Goal: Task Accomplishment & Management: Complete application form

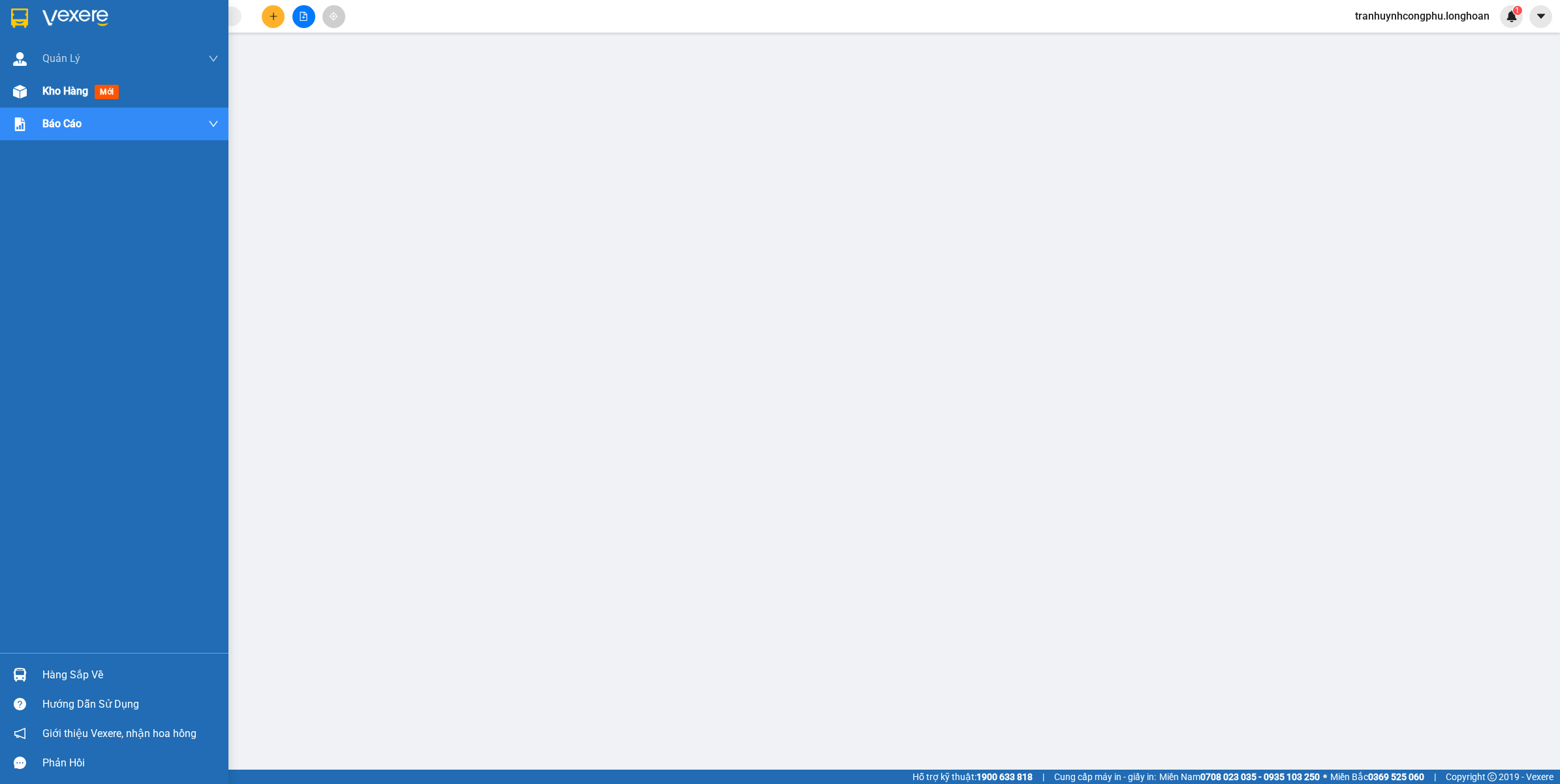
click at [0, 95] on html "Kết quả tìm kiếm ( 0 ) Bộ lọc No Data tranhuynhcongphu.longhoan 1 Quản [PERSON_…" at bounding box center [780, 392] width 1560 height 784
click at [41, 106] on div "Kho hàng mới" at bounding box center [114, 90] width 228 height 32
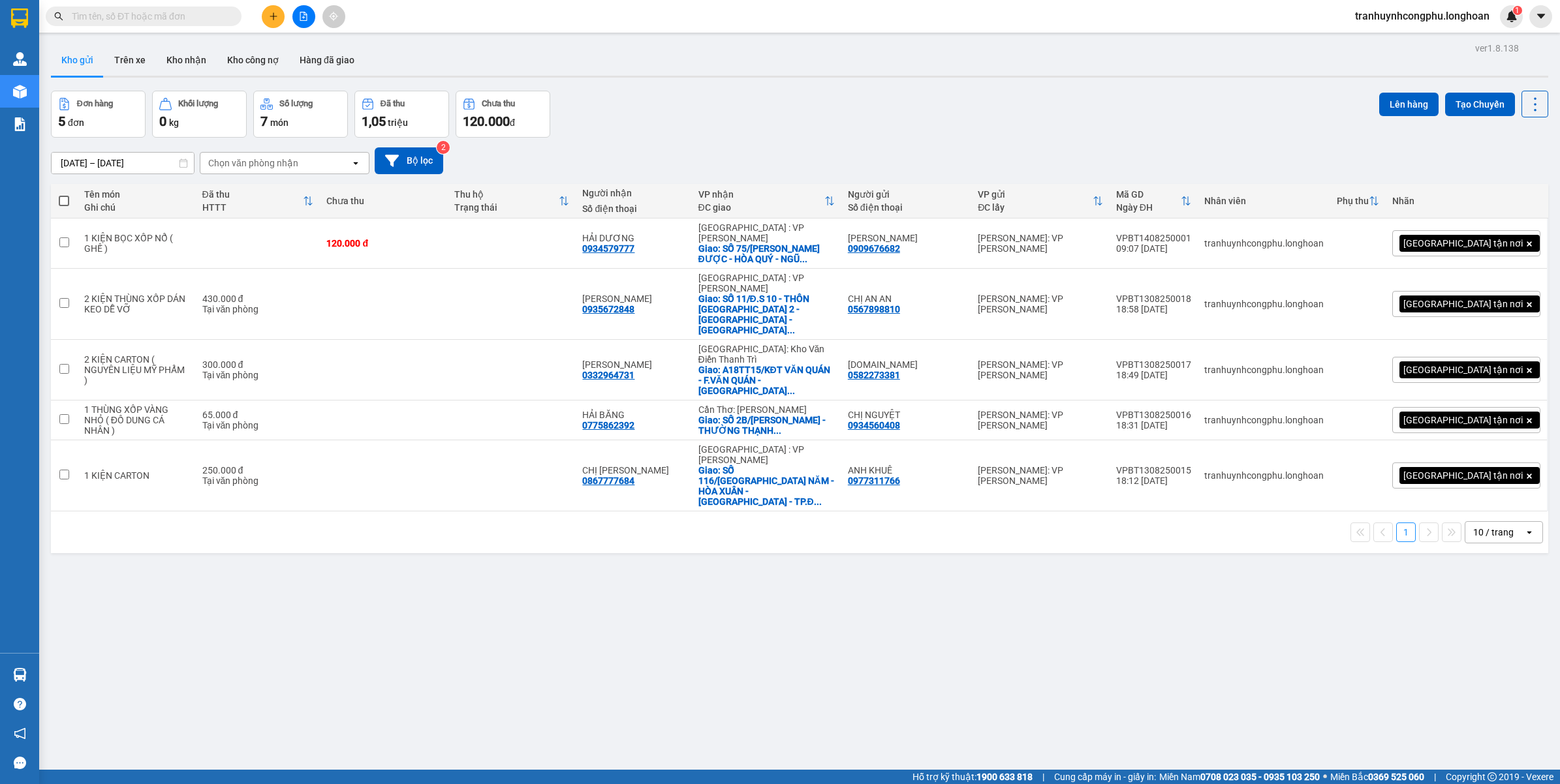
drag, startPoint x: 628, startPoint y: 589, endPoint x: 1532, endPoint y: 170, distance: 996.4
click at [628, 591] on div "ver 1.8.138 Kho gửi Trên xe Kho nhận Kho công nợ Hàng đã giao Đơn hàng 5 đơn Kh…" at bounding box center [799, 431] width 1508 height 784
drag, startPoint x: 188, startPoint y: 70, endPoint x: 299, endPoint y: 149, distance: 136.2
click at [188, 69] on button "Kho nhận" at bounding box center [186, 60] width 61 height 32
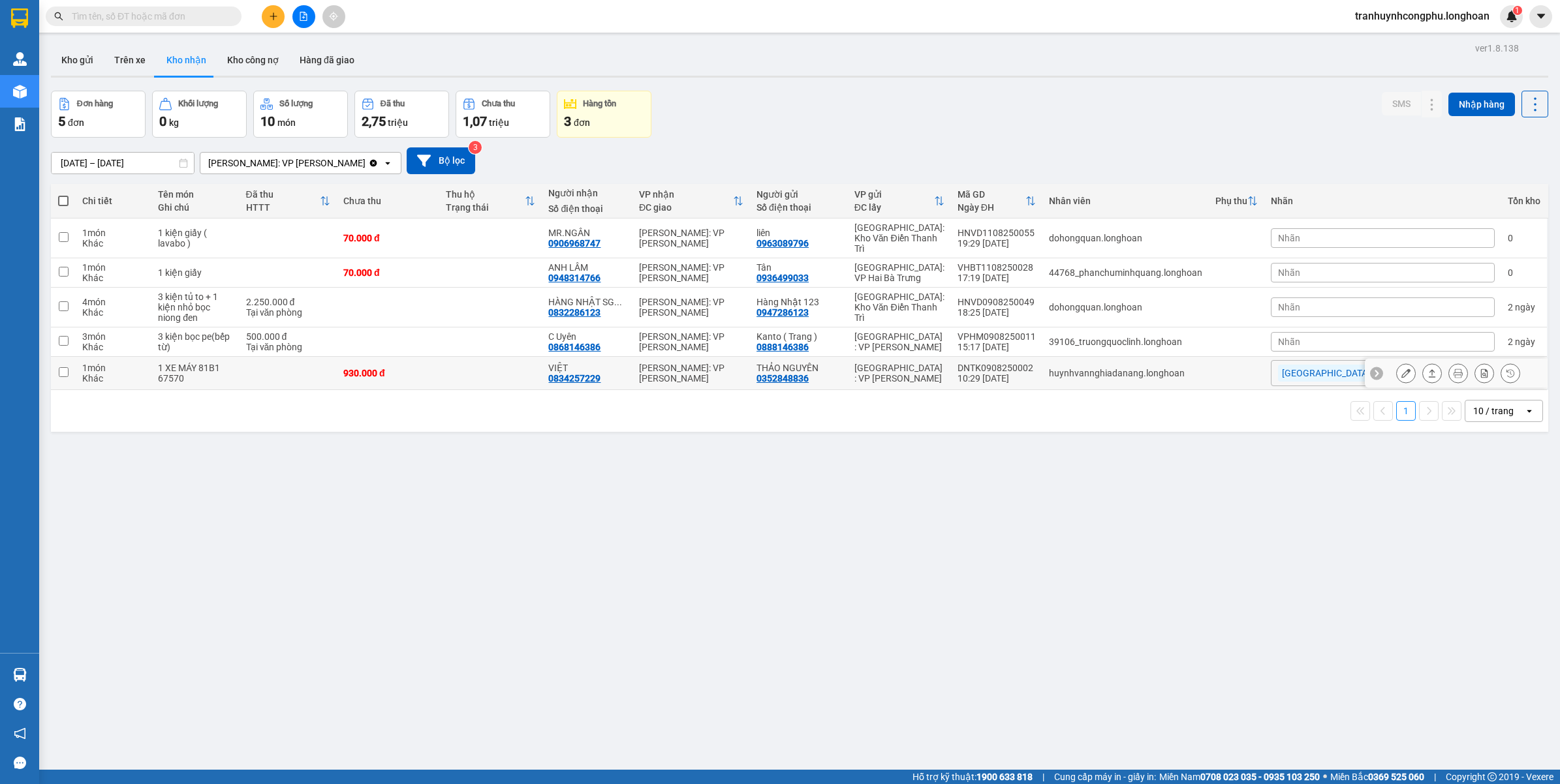
drag, startPoint x: 1405, startPoint y: 356, endPoint x: 1395, endPoint y: 354, distance: 10.2
click at [1405, 363] on div at bounding box center [1457, 373] width 124 height 20
click at [1402, 368] on icon at bounding box center [1406, 373] width 9 height 9
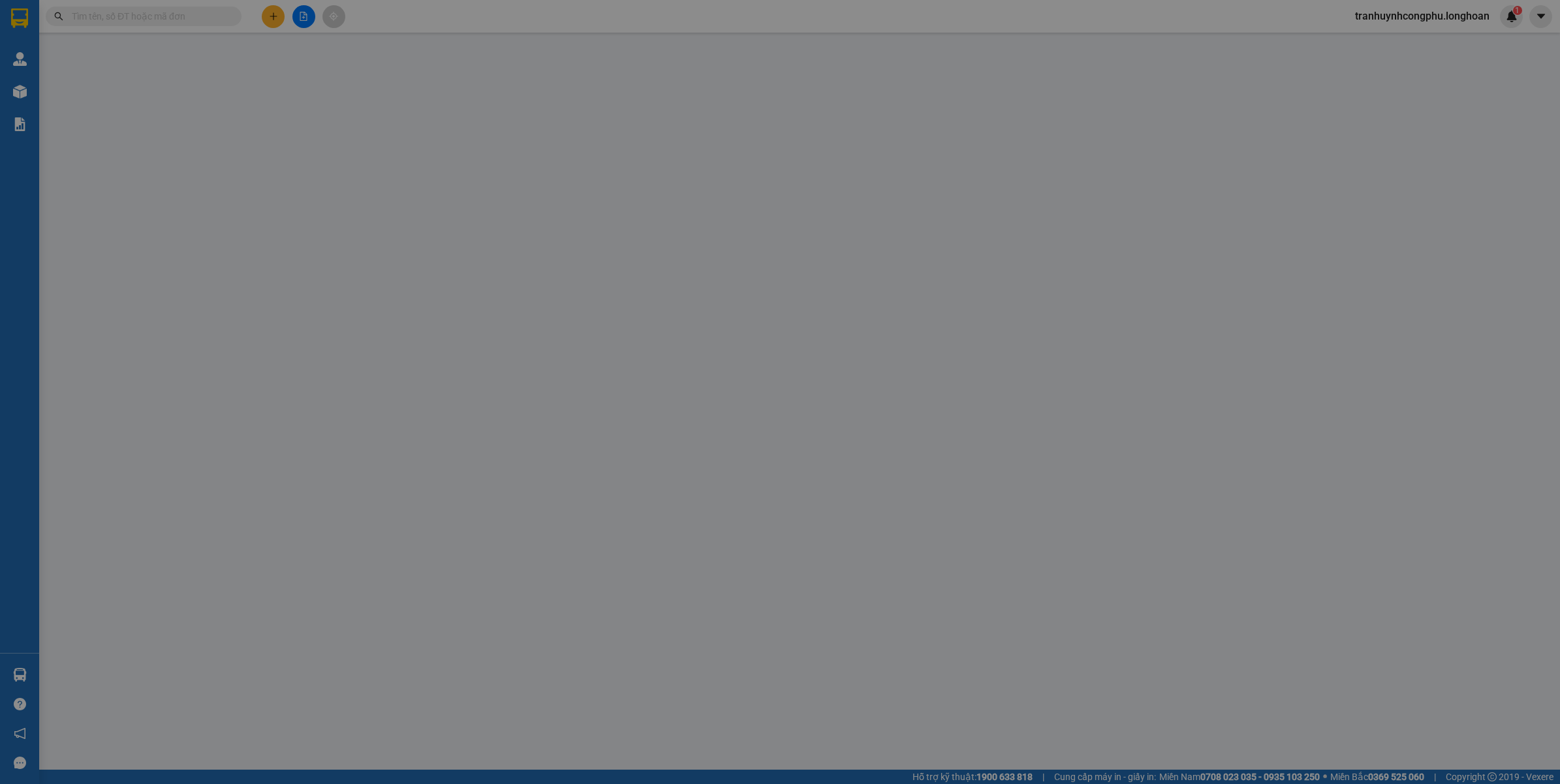
type input "0352848836"
type input "THẢO NGUYÊN"
type input "0834257229"
type input "VIỆT"
type input "1 CHÌA KHÓA,2 GƯƠNG,1 MŨ BH"
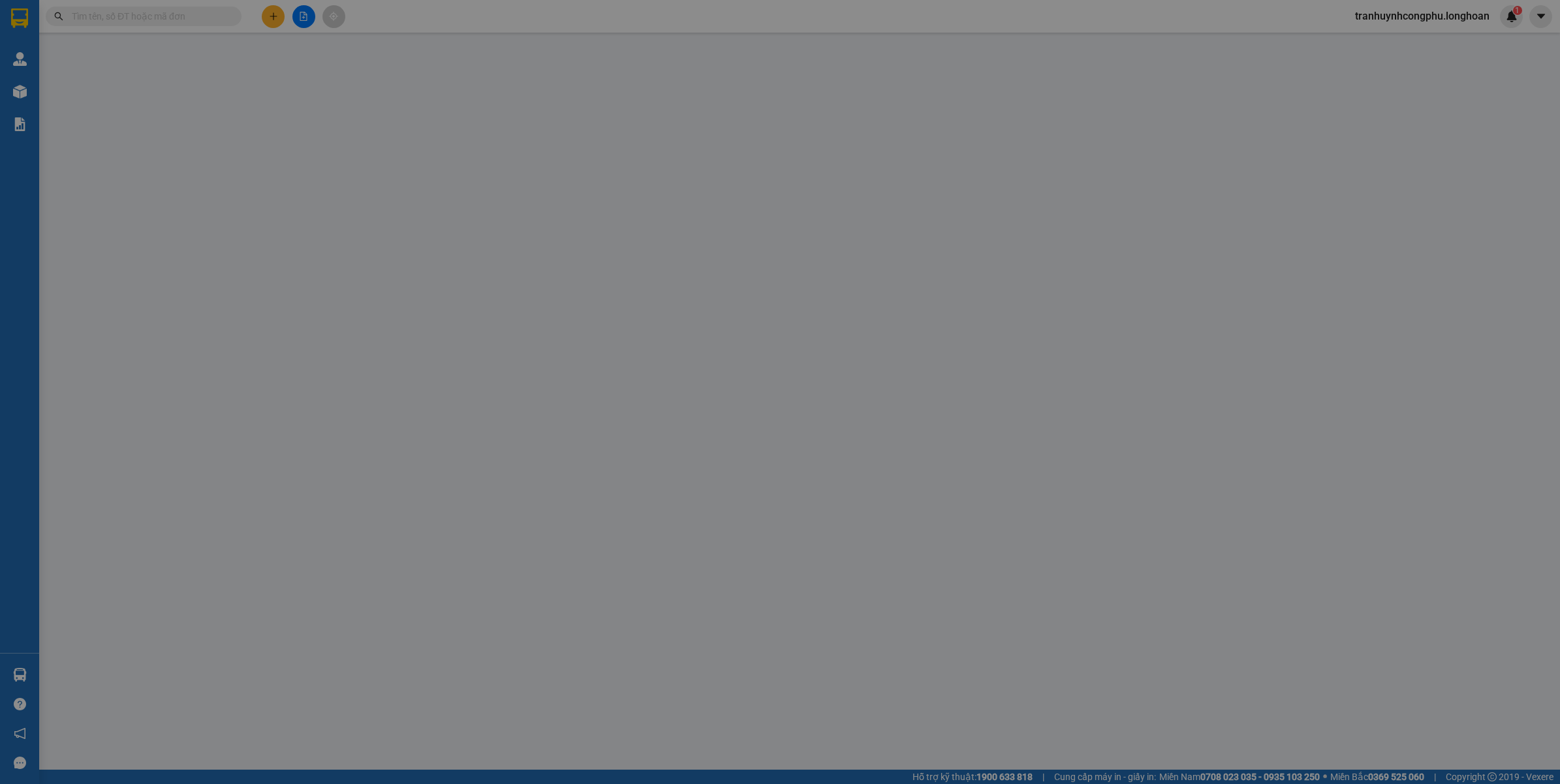
type input "930.000"
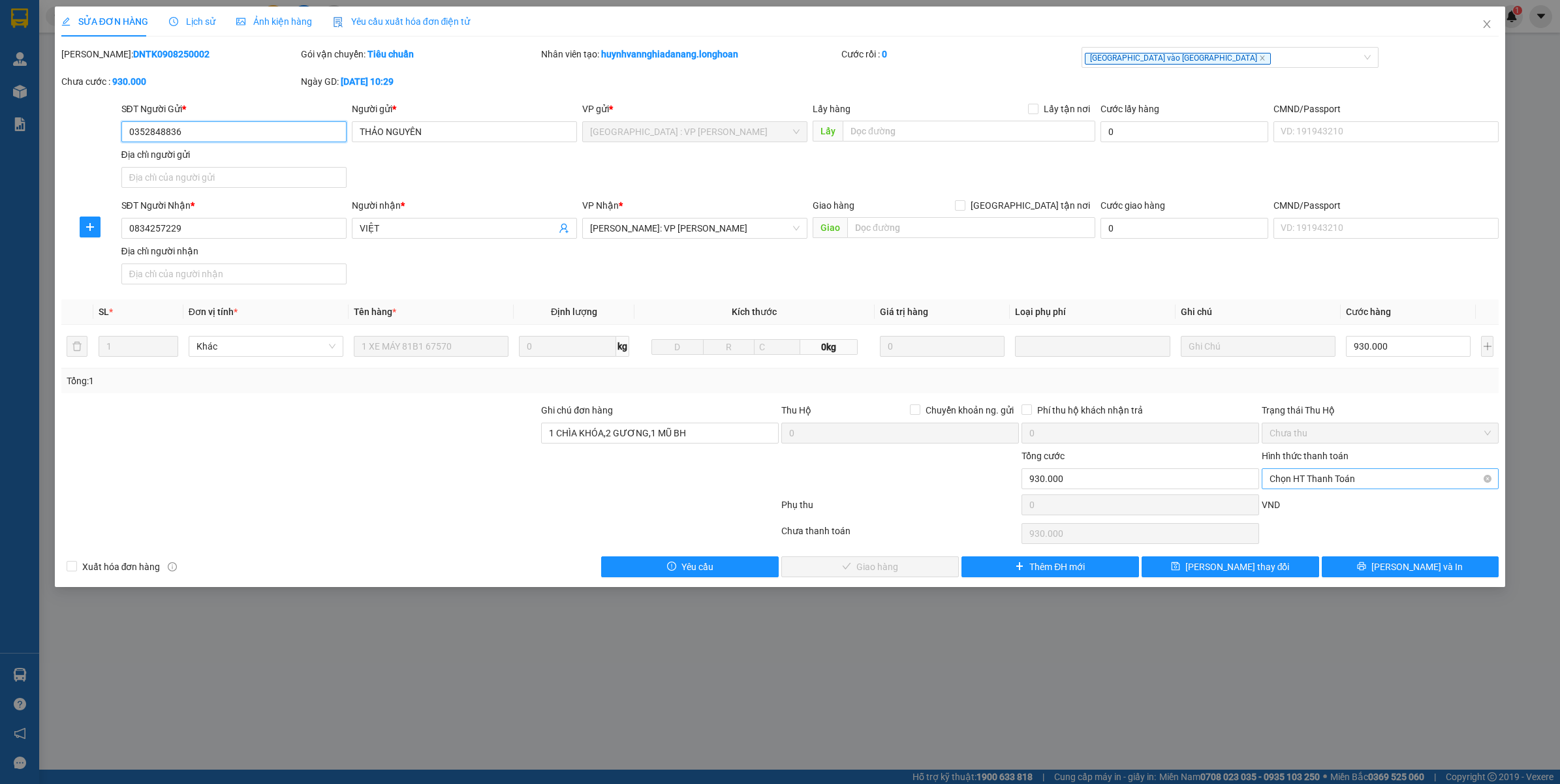
click at [1362, 485] on span "Chọn HT Thanh Toán" at bounding box center [1380, 479] width 222 height 20
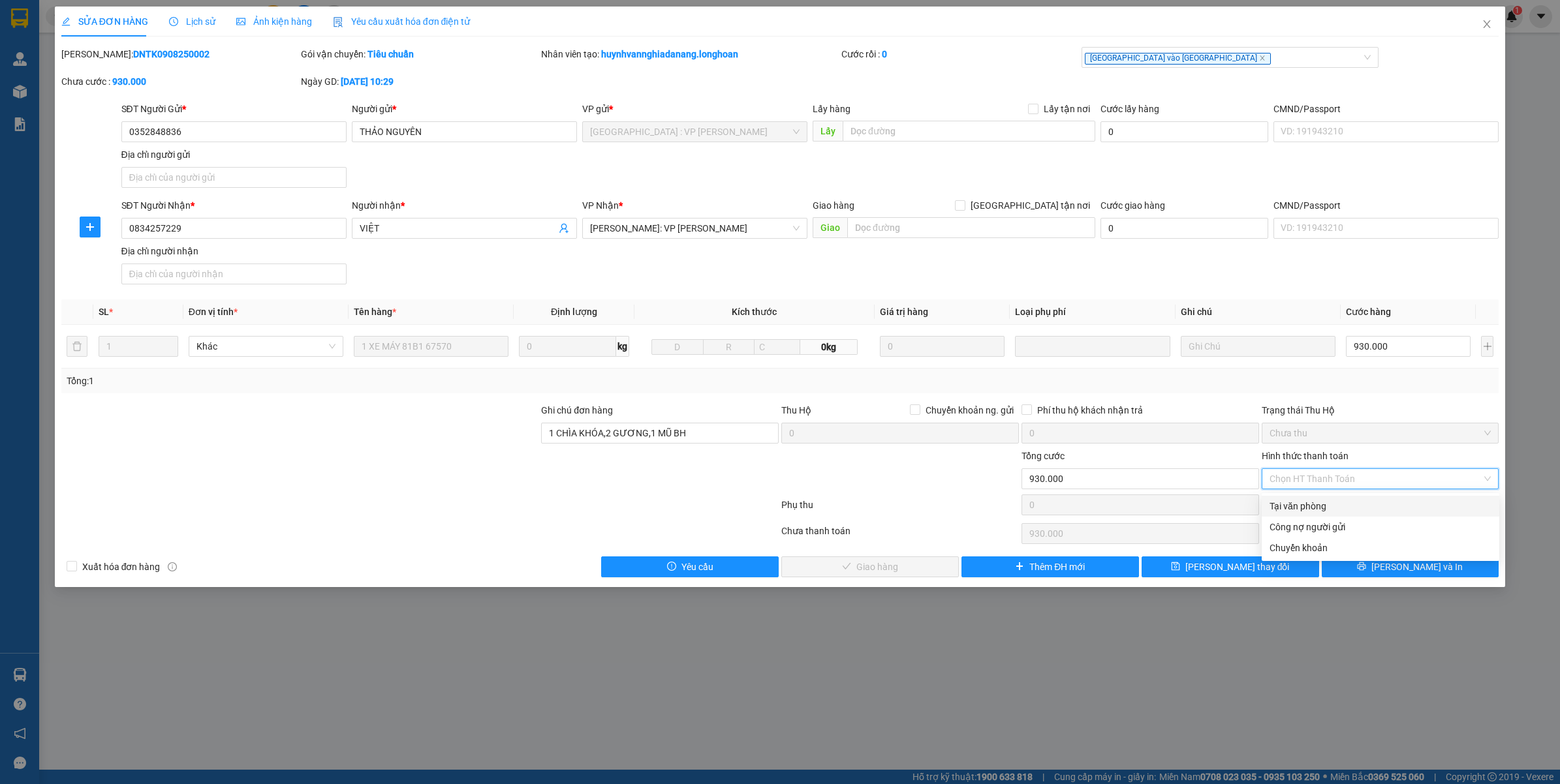
click at [1333, 507] on div "Tại văn phòng" at bounding box center [1380, 506] width 222 height 14
type input "0"
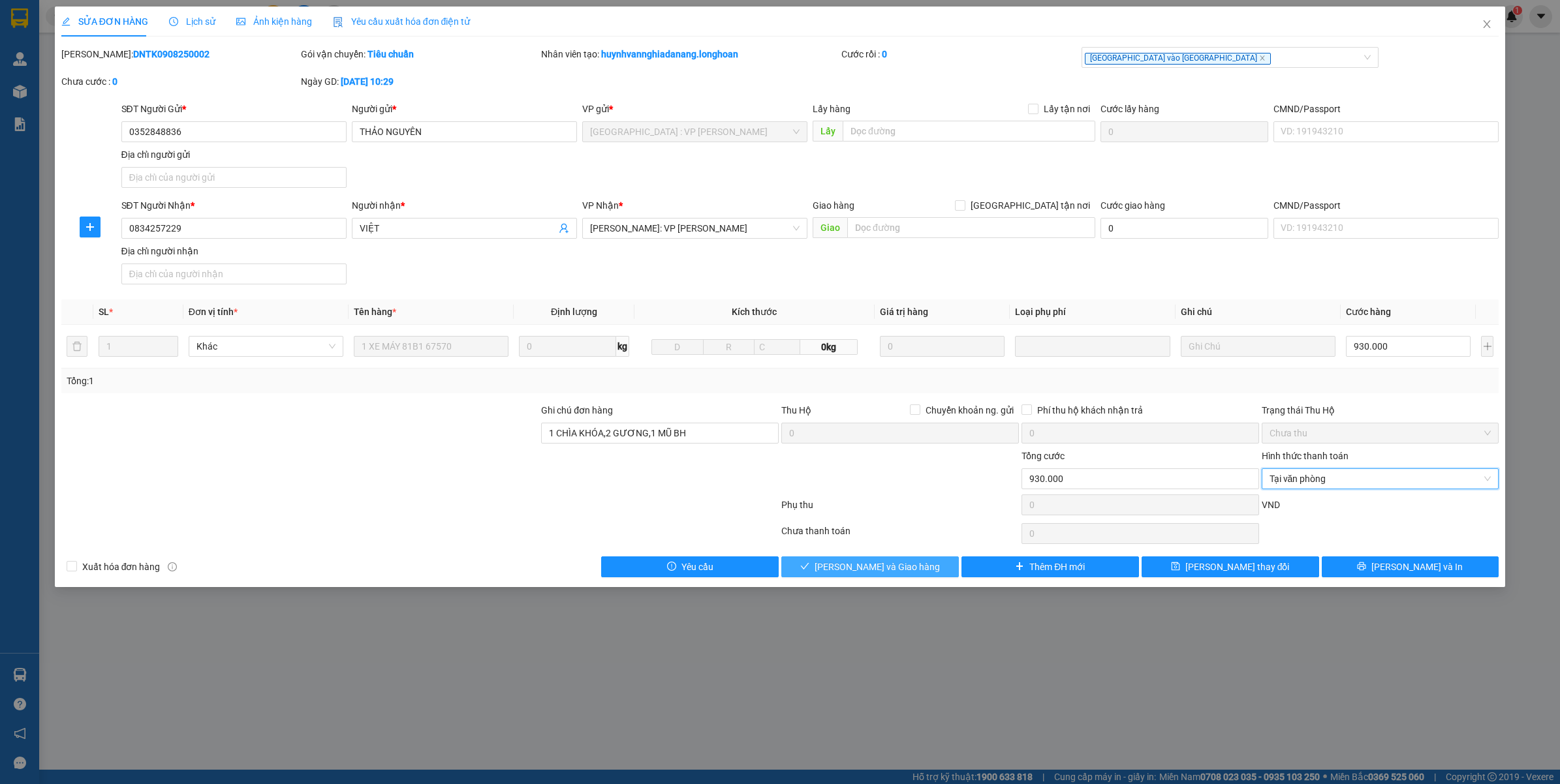
drag, startPoint x: 882, startPoint y: 566, endPoint x: 890, endPoint y: 566, distance: 8.0
click at [883, 567] on span "[PERSON_NAME] và Giao hàng" at bounding box center [877, 567] width 125 height 14
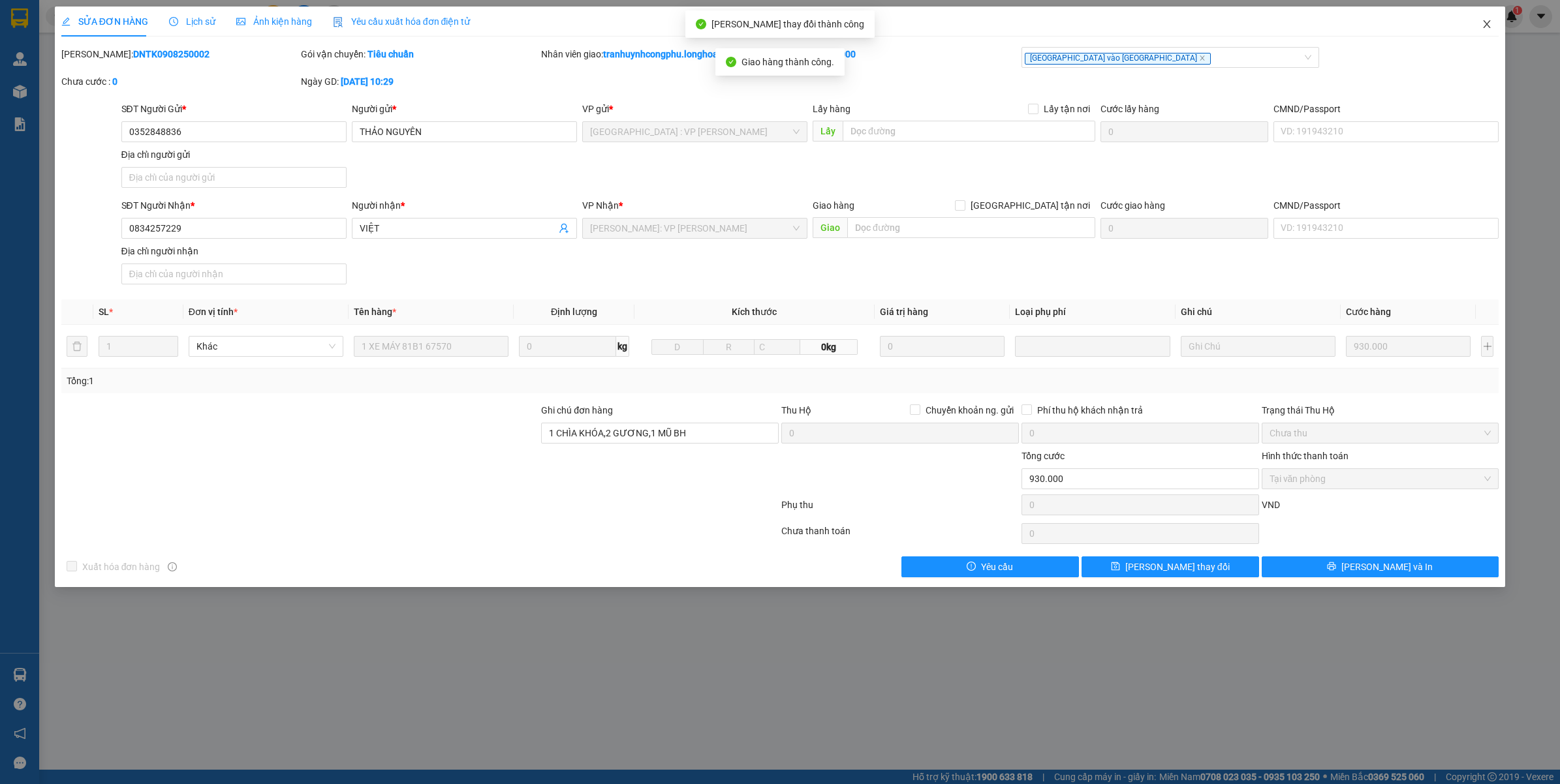
click at [1481, 29] on icon "close" at bounding box center [1486, 24] width 11 height 11
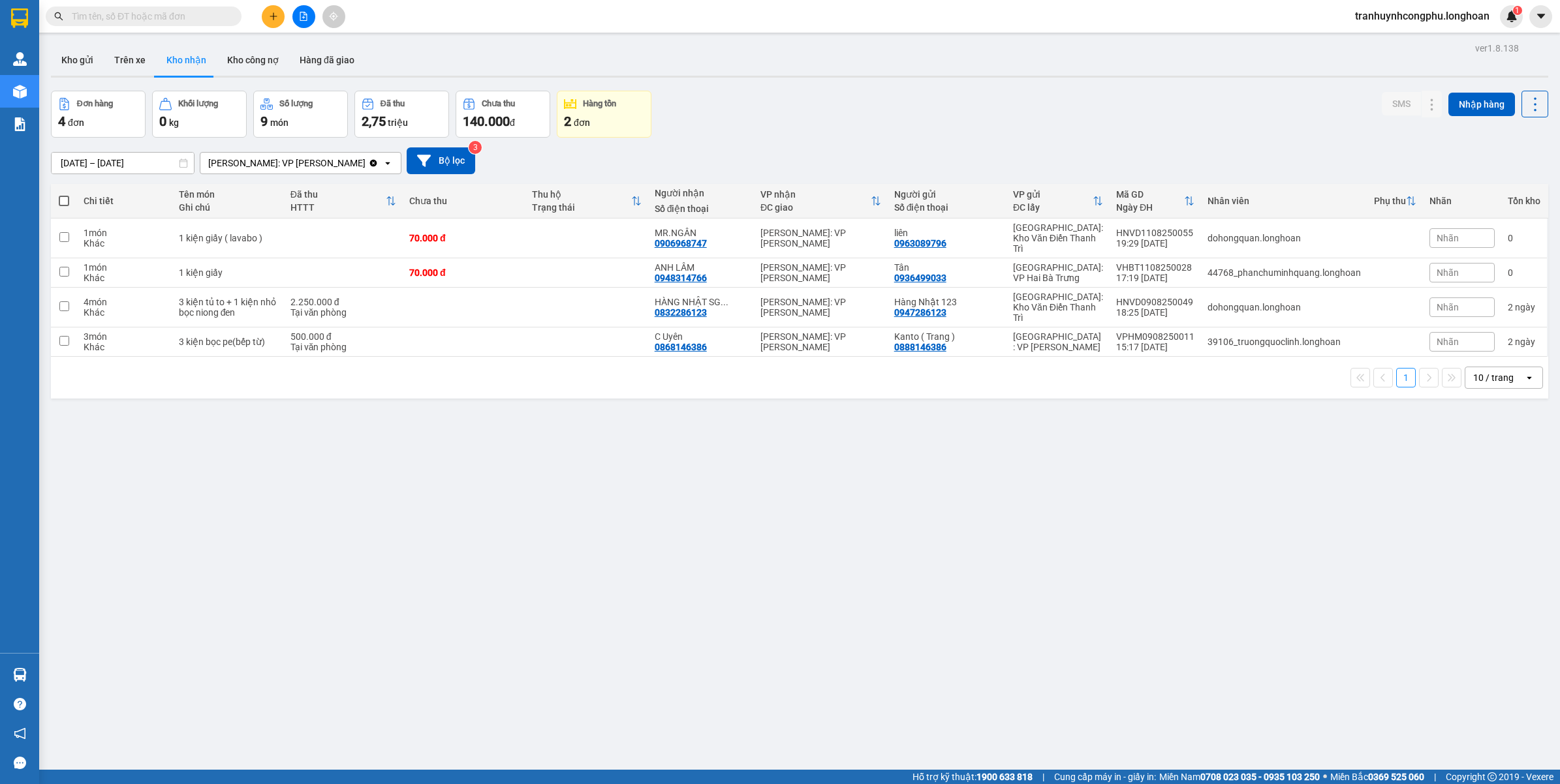
click at [768, 530] on div "ver 1.8.138 Kho gửi Trên xe Kho nhận Kho công nợ Hàng đã giao Đơn hàng 4 đơn Kh…" at bounding box center [799, 431] width 1508 height 784
click at [1402, 338] on icon at bounding box center [1406, 342] width 9 height 9
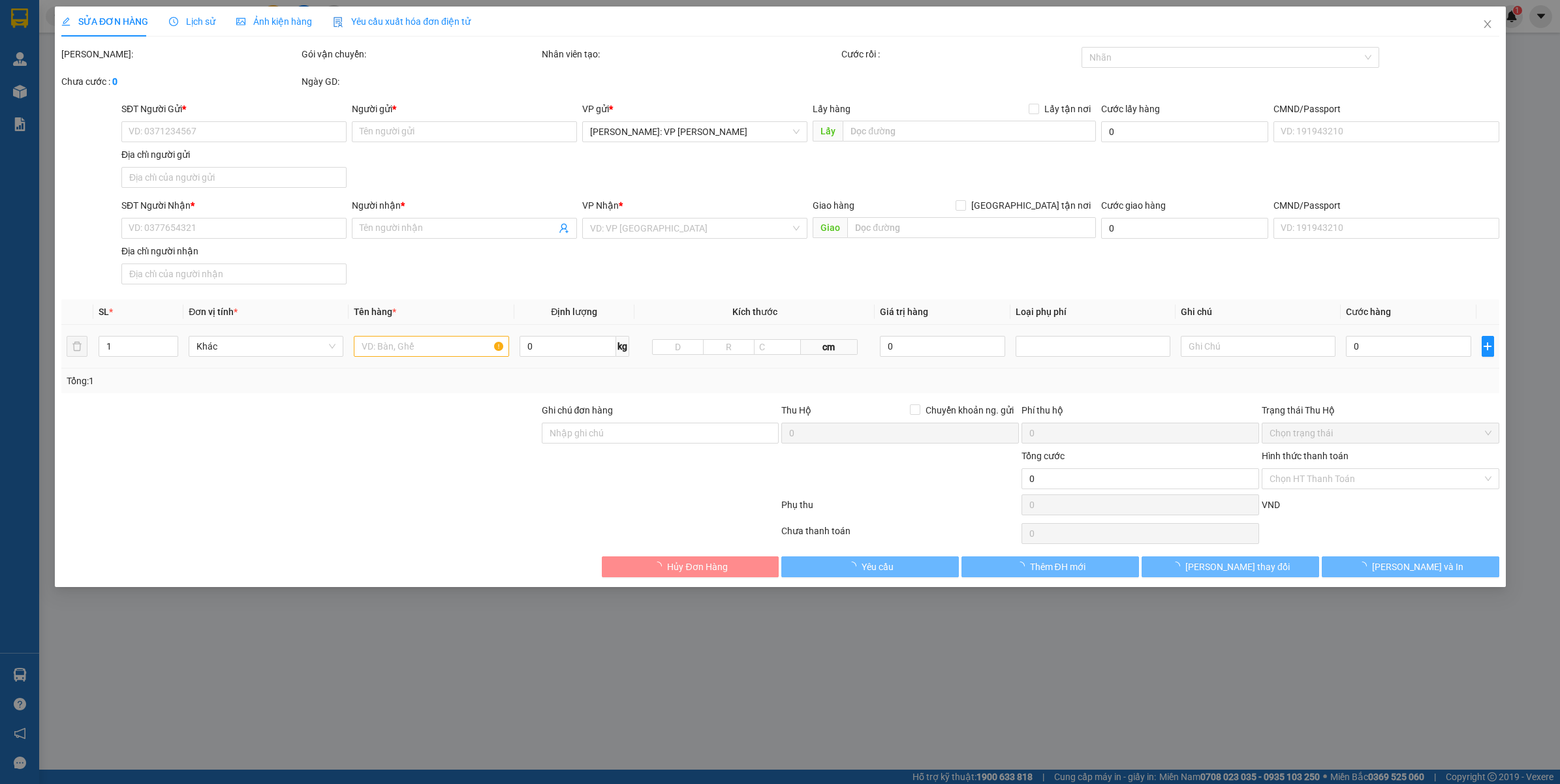
type input "0888146386"
type input "Kanto ( Trang )"
type input "0868146386"
type input "C Uyên"
type input "nhận nguyên kiện,giao nguyên kiện,bể vỡ k đền"
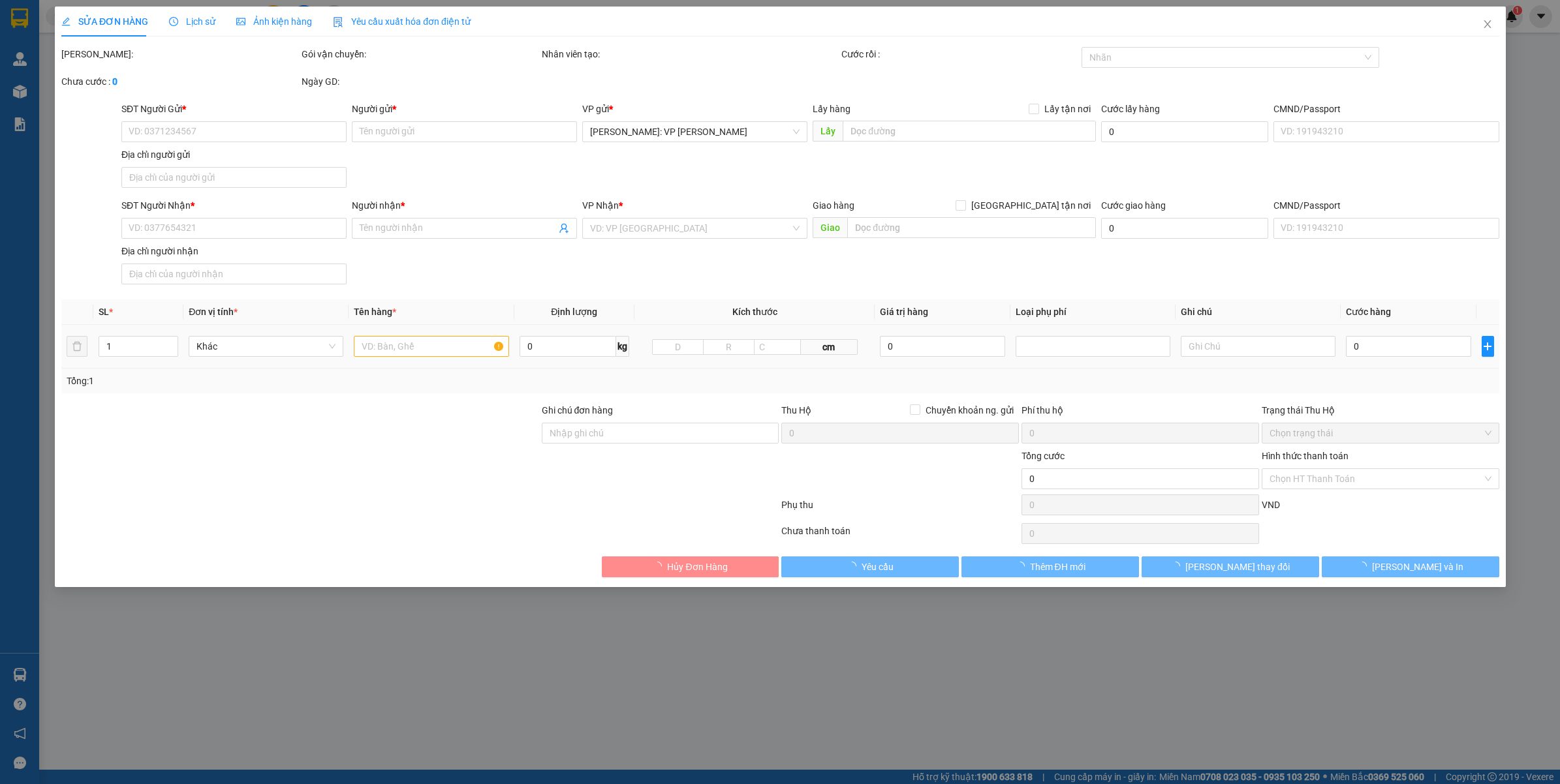
type input "500.000"
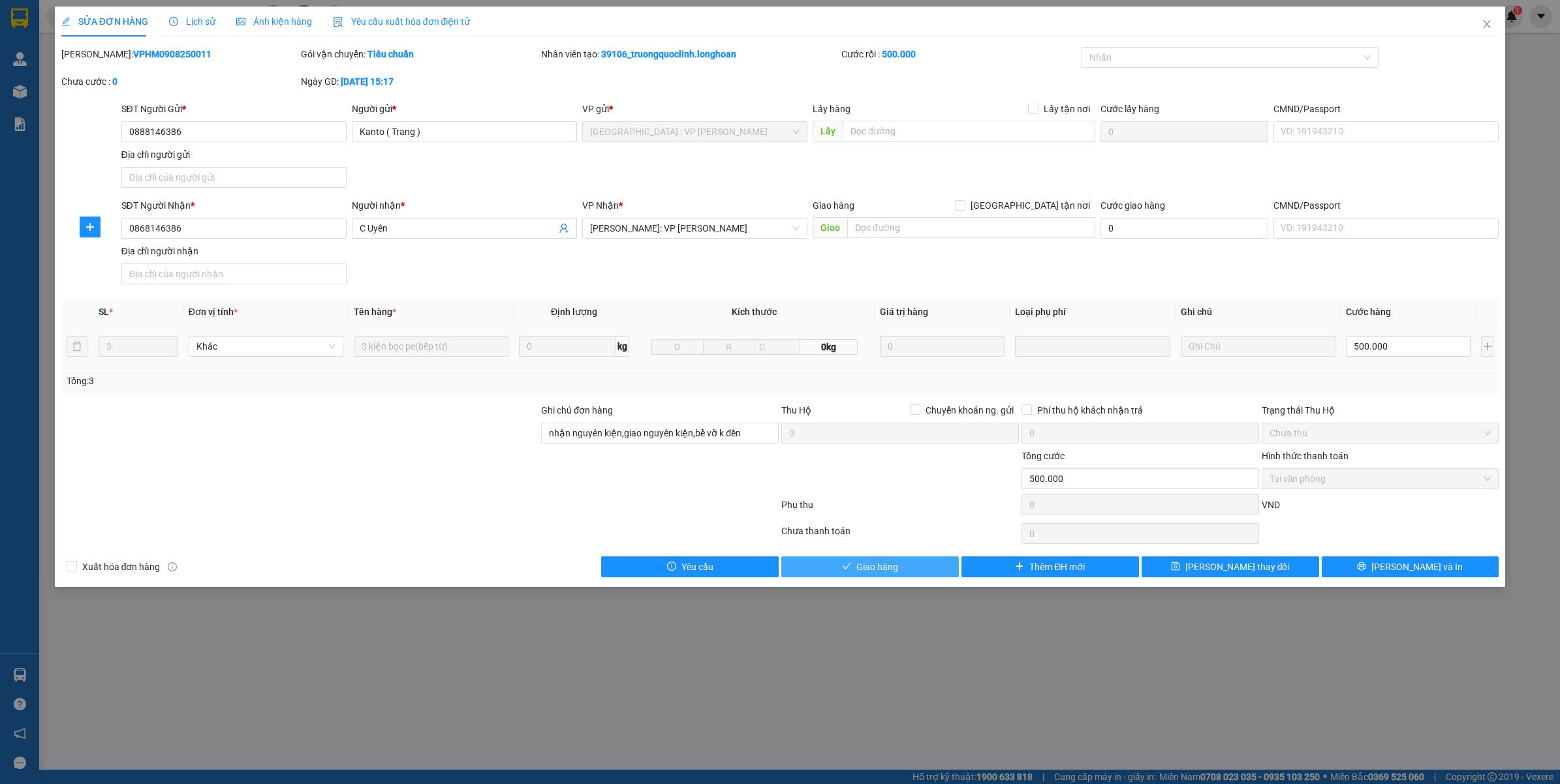
click at [896, 572] on span "Giao hàng" at bounding box center [877, 567] width 41 height 14
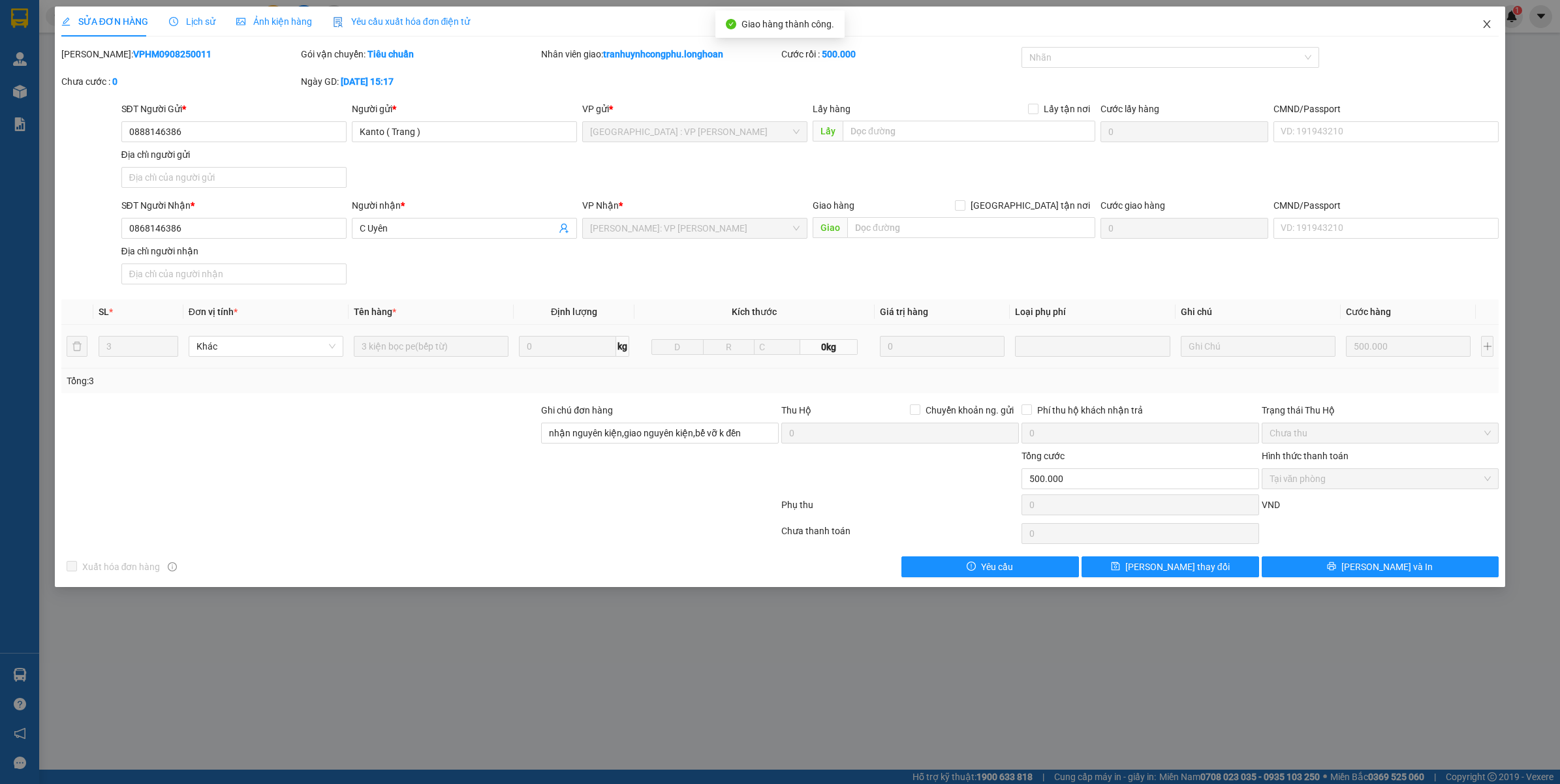
click at [1480, 22] on span "Close" at bounding box center [1487, 25] width 37 height 37
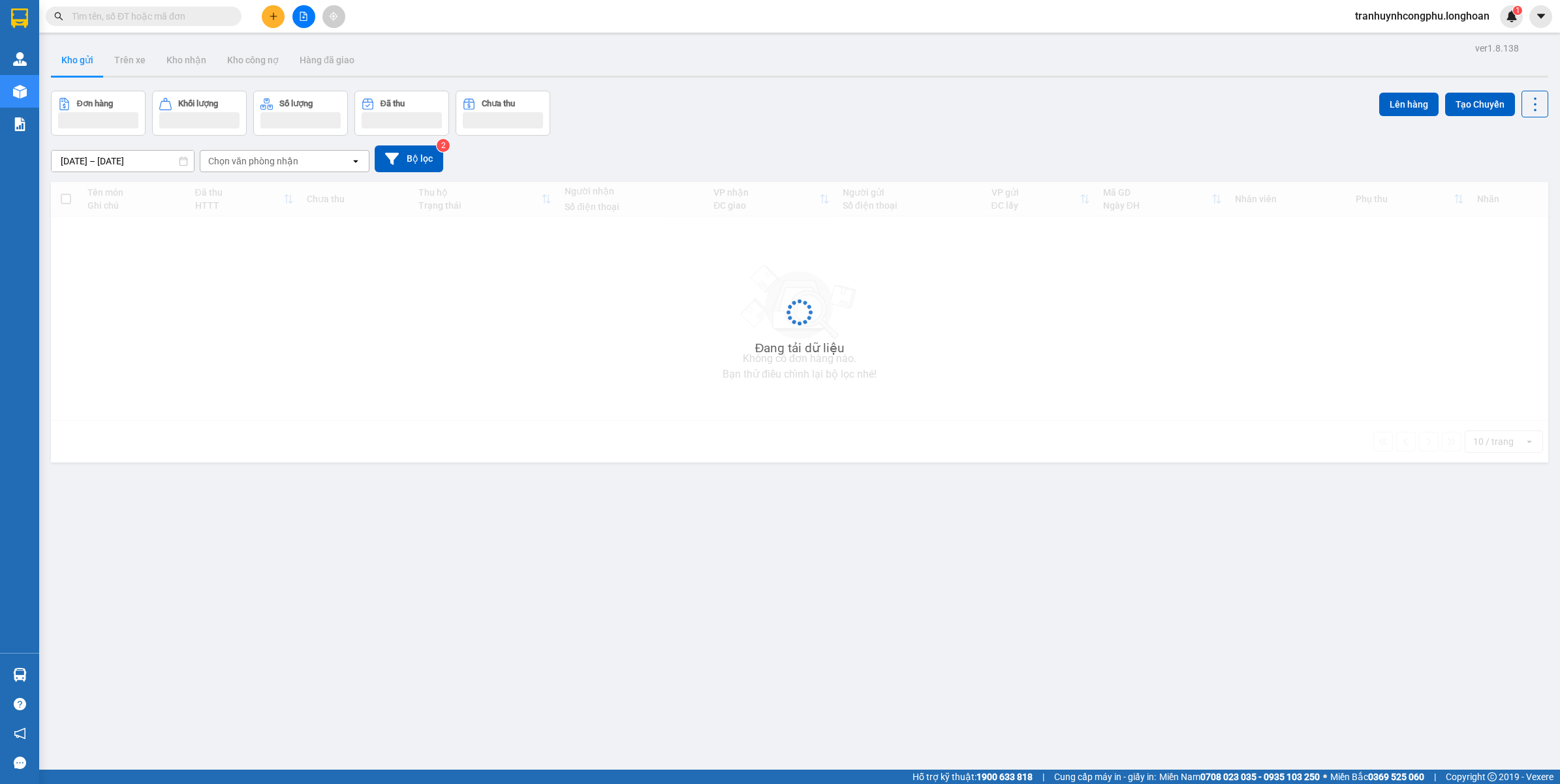
drag, startPoint x: 622, startPoint y: 341, endPoint x: 630, endPoint y: 459, distance: 118.3
click at [630, 459] on div "Đang tải dữ liệu" at bounding box center [799, 322] width 1497 height 280
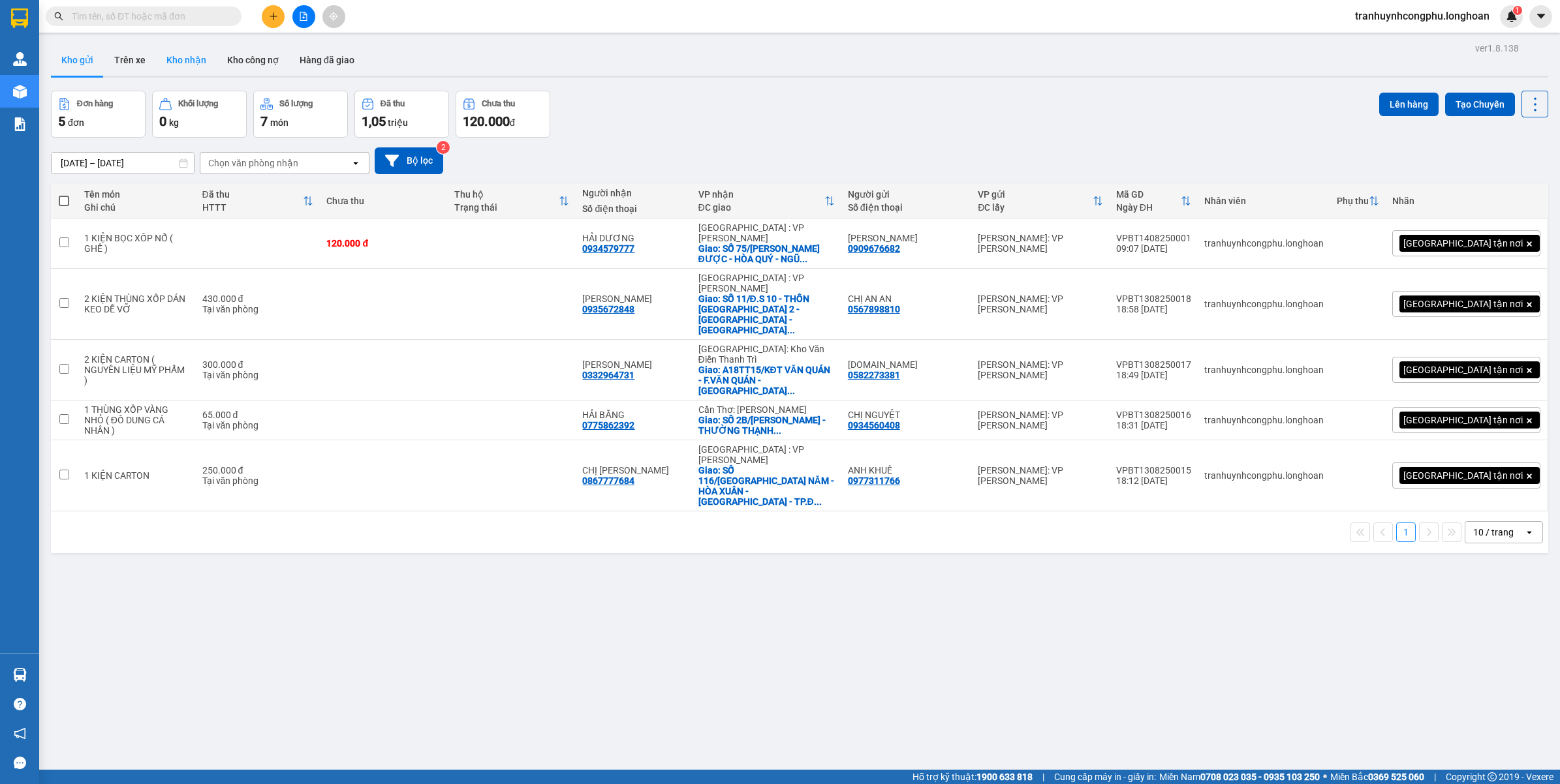
click at [181, 66] on button "Kho nhận" at bounding box center [186, 60] width 61 height 32
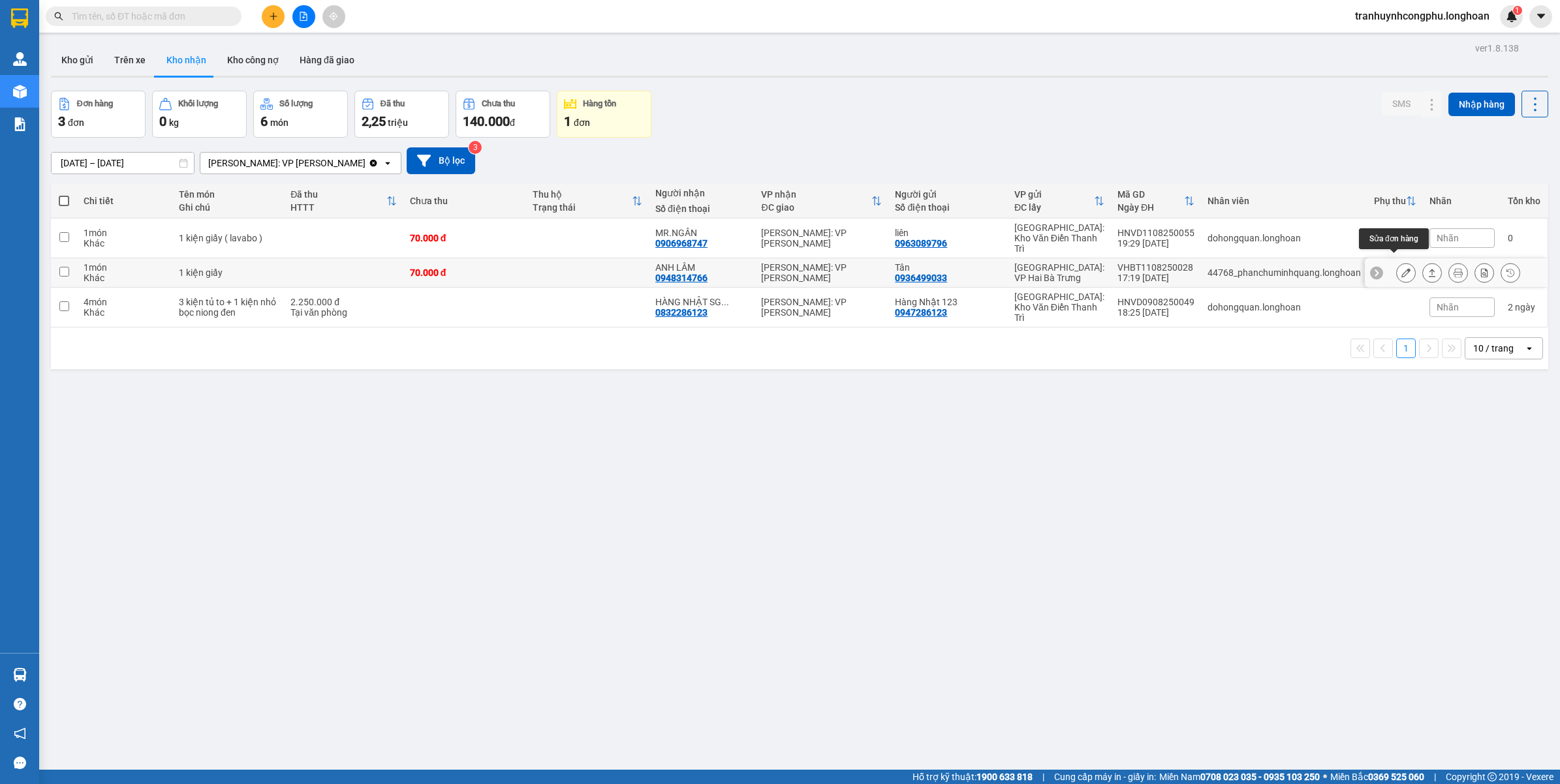
click at [1402, 268] on icon at bounding box center [1406, 272] width 9 height 9
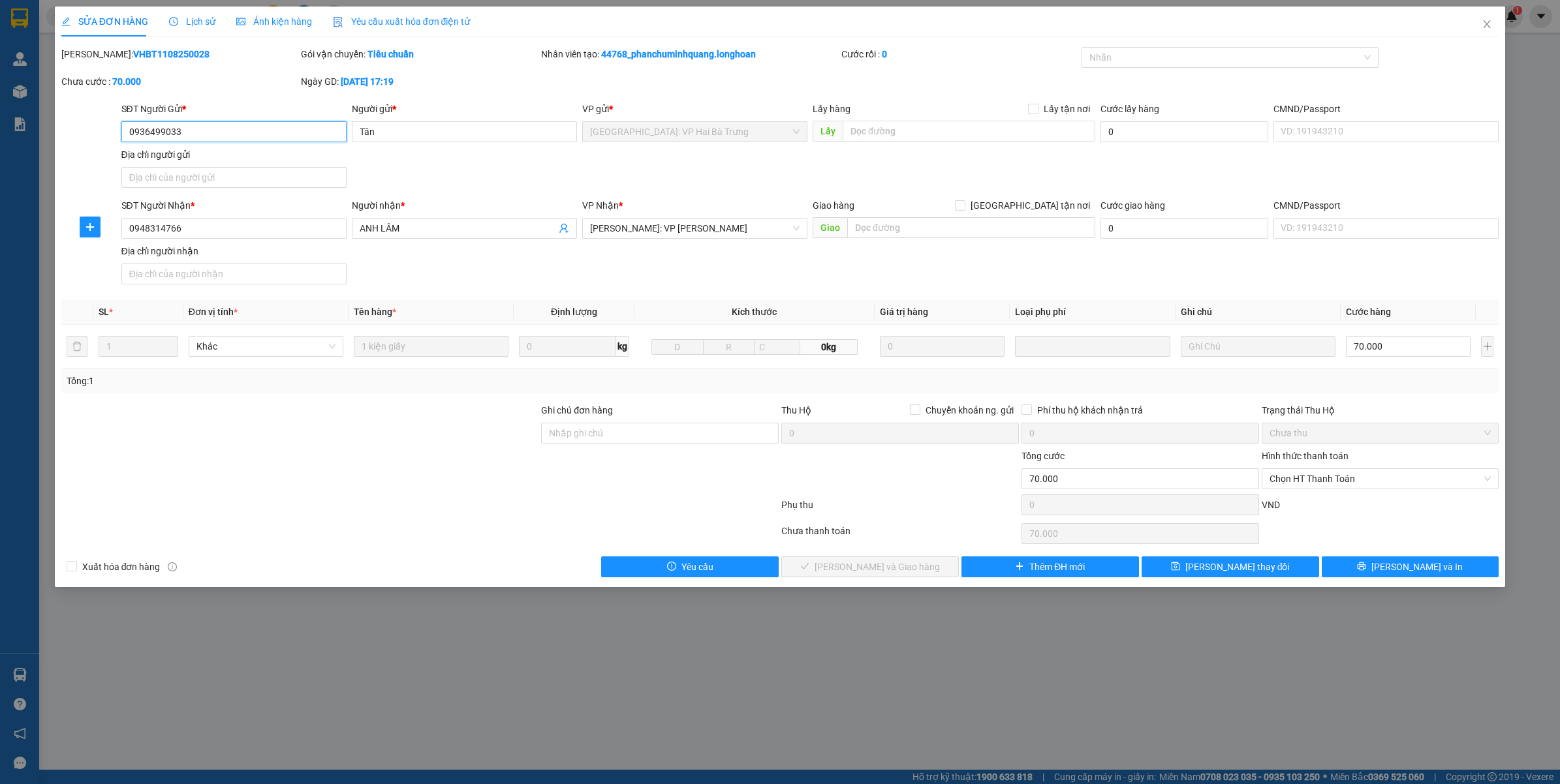
type input "0936499033"
type input "Tân"
type input "0948314766"
type input "ANH LÂM"
type input "70.000"
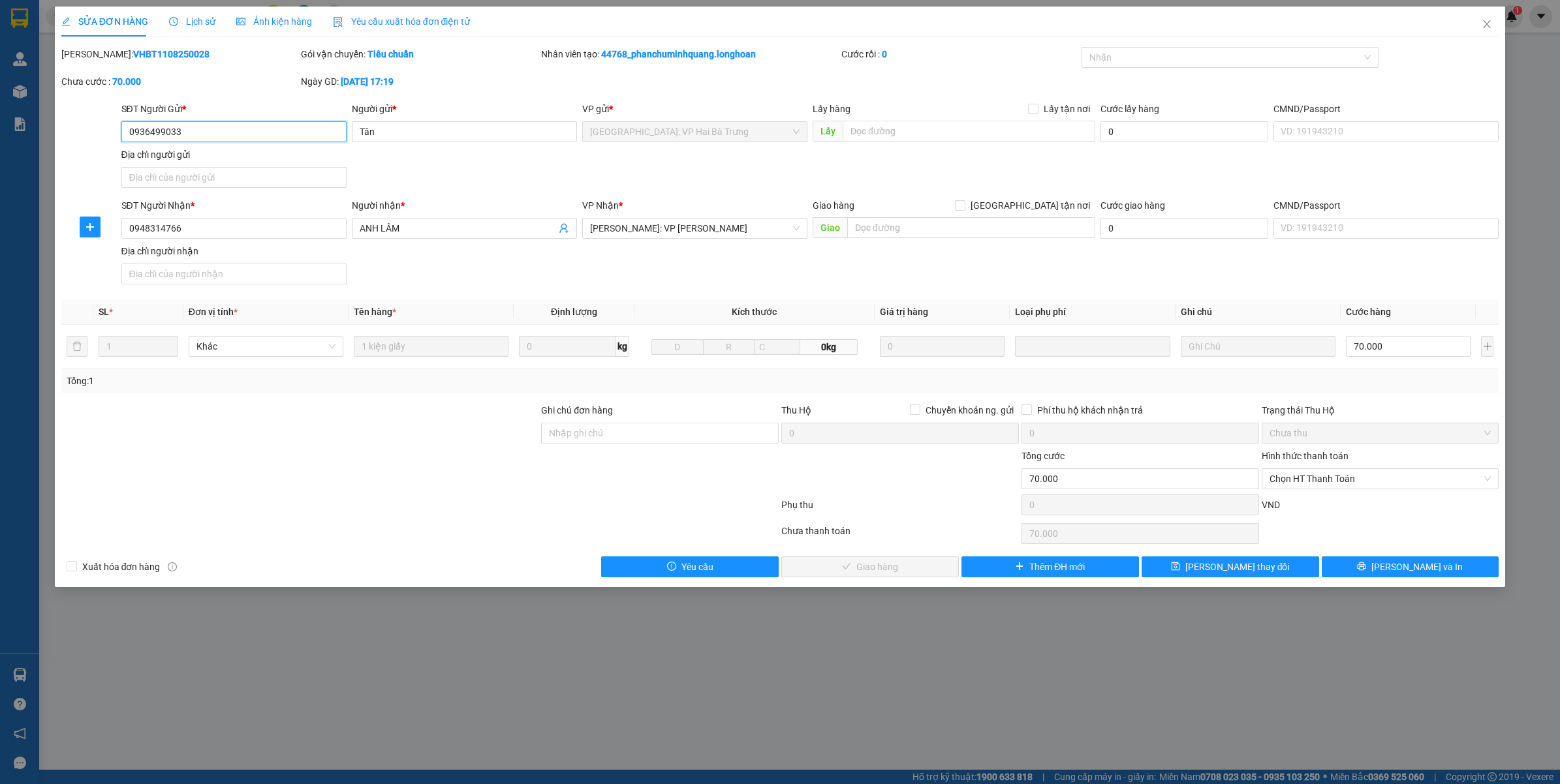
drag, startPoint x: 1335, startPoint y: 485, endPoint x: 1328, endPoint y: 490, distance: 8.6
click at [1337, 484] on span "Chọn HT Thanh Toán" at bounding box center [1380, 479] width 222 height 20
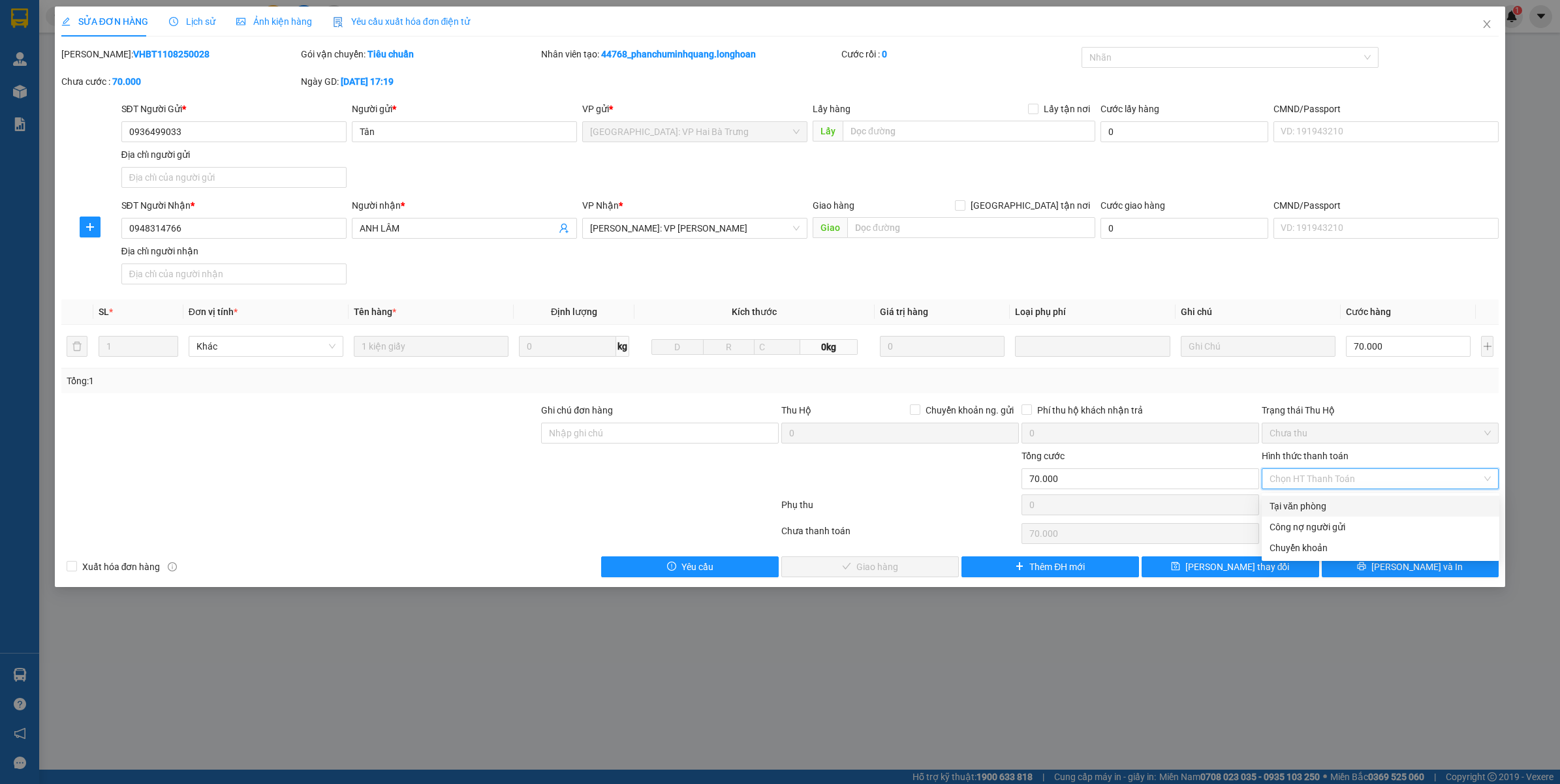
click at [1280, 504] on div "Tại văn phòng" at bounding box center [1380, 506] width 222 height 14
type input "0"
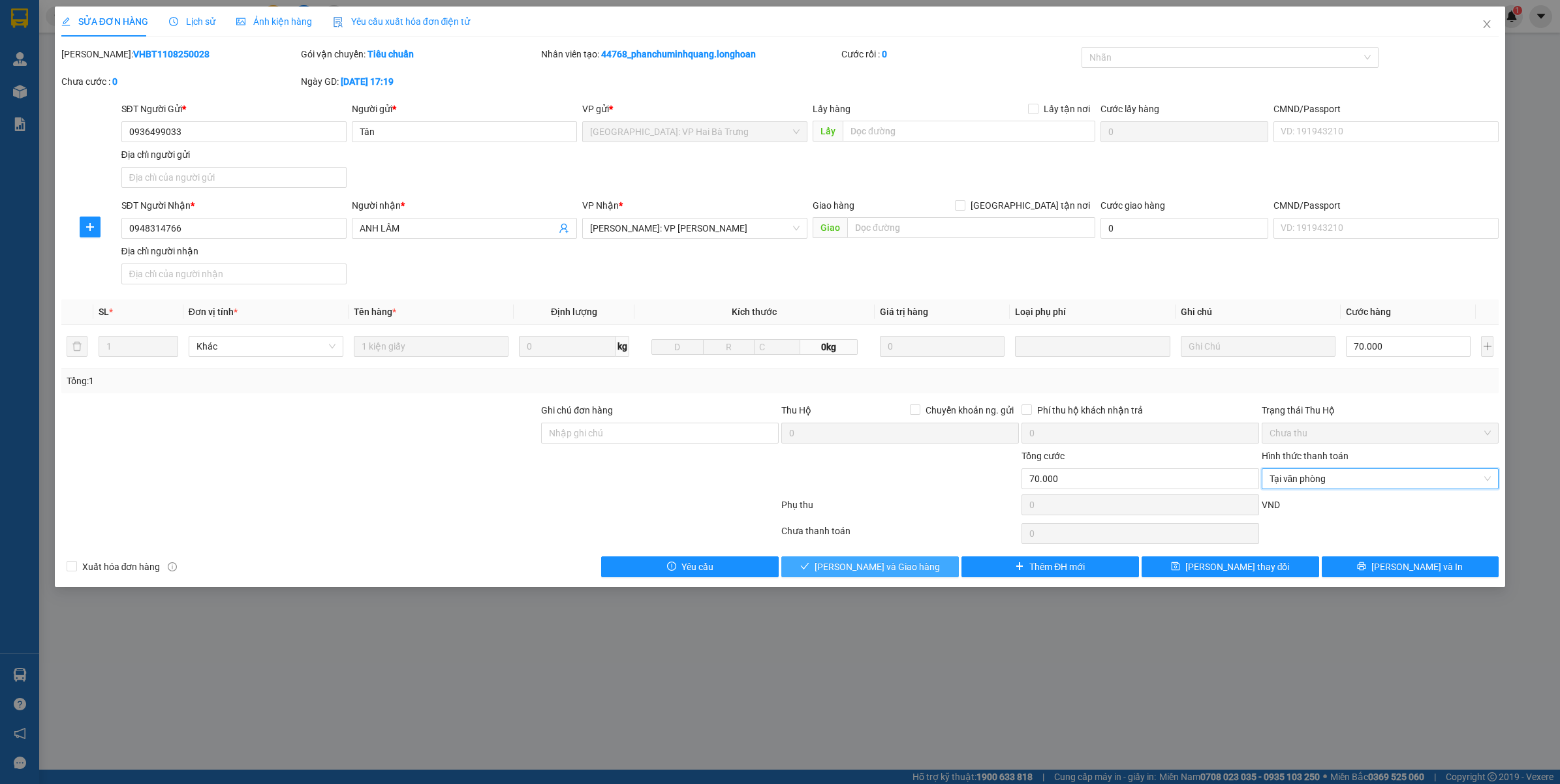
drag, startPoint x: 846, startPoint y: 568, endPoint x: 914, endPoint y: 568, distance: 68.0
click at [849, 568] on span "[PERSON_NAME] và Giao hàng" at bounding box center [877, 567] width 125 height 14
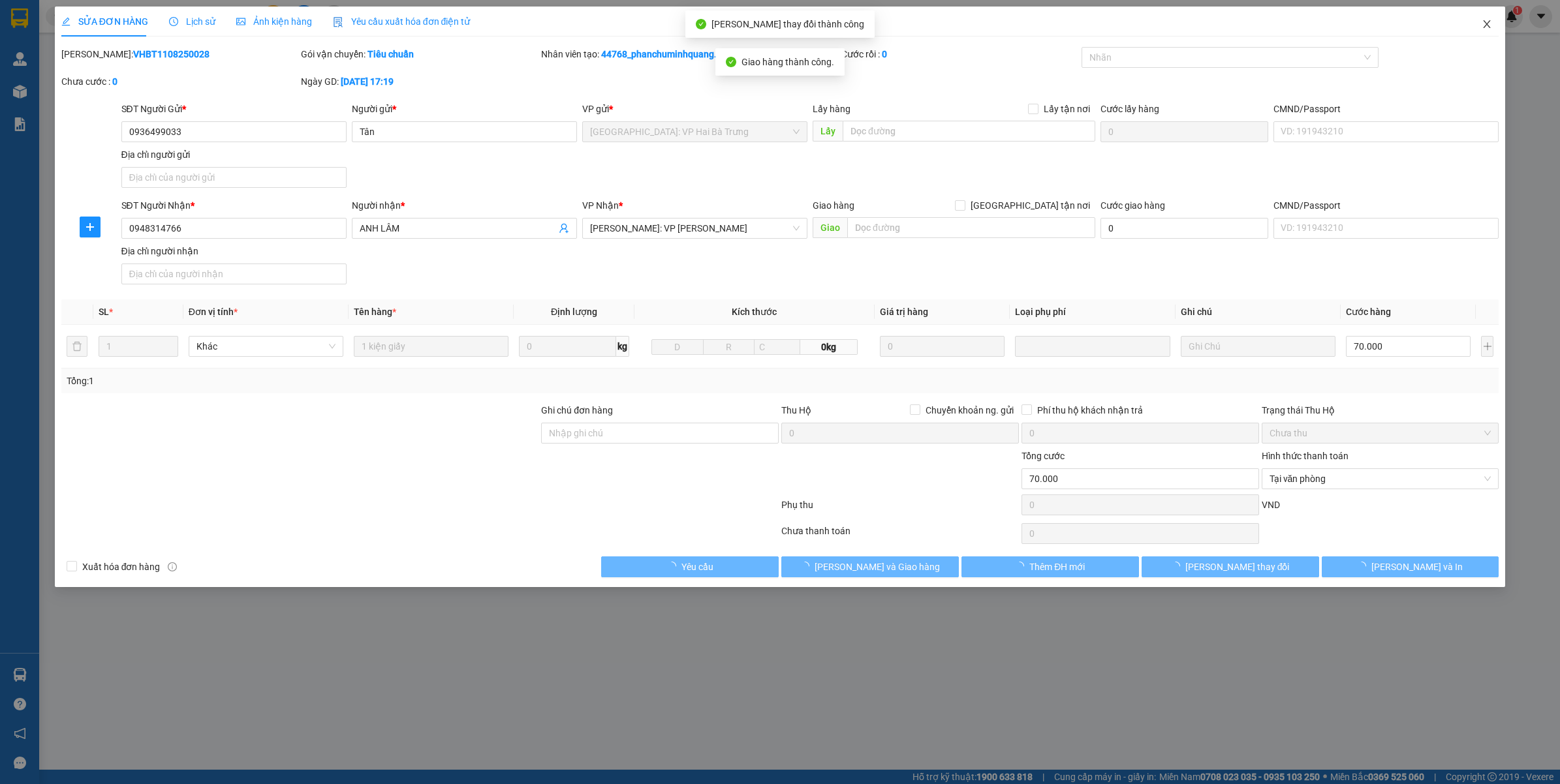
click at [1480, 28] on span "Close" at bounding box center [1487, 25] width 37 height 37
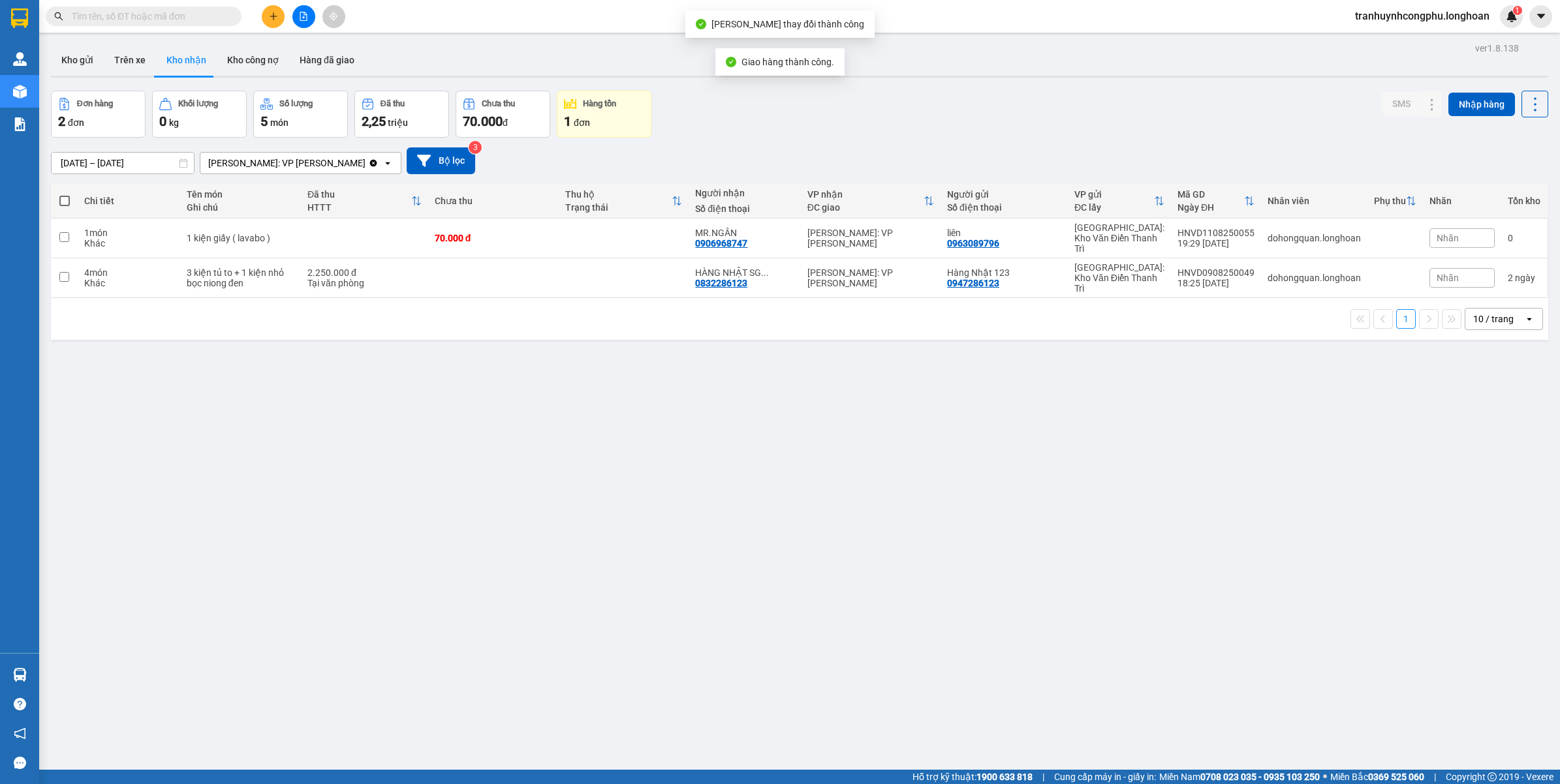
click at [657, 543] on div "ver 1.8.138 Kho gửi Trên xe Kho nhận Kho công nợ Hàng đã giao Đơn hàng 2 đơn Kh…" at bounding box center [799, 431] width 1508 height 784
